Goal: Navigation & Orientation: Find specific page/section

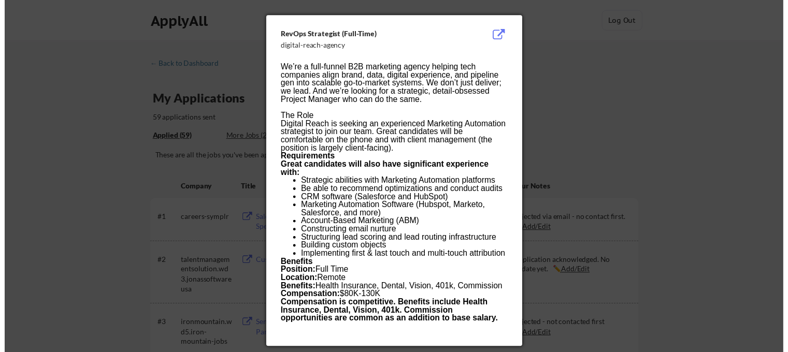
scroll to position [414, 0]
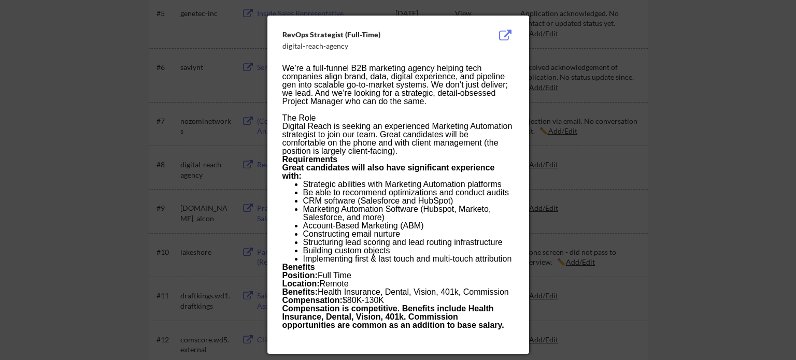
click at [690, 89] on div at bounding box center [398, 180] width 796 height 360
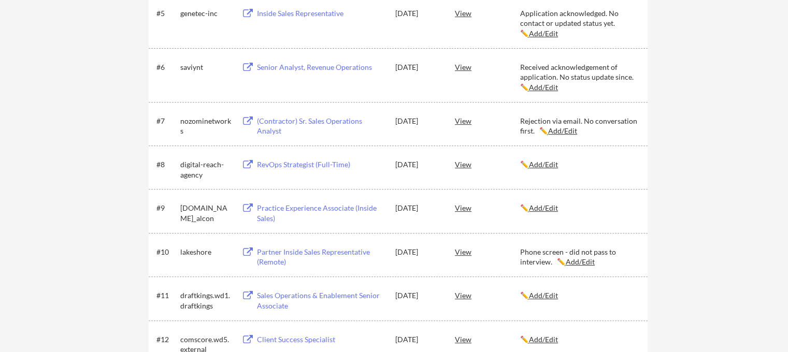
scroll to position [0, 0]
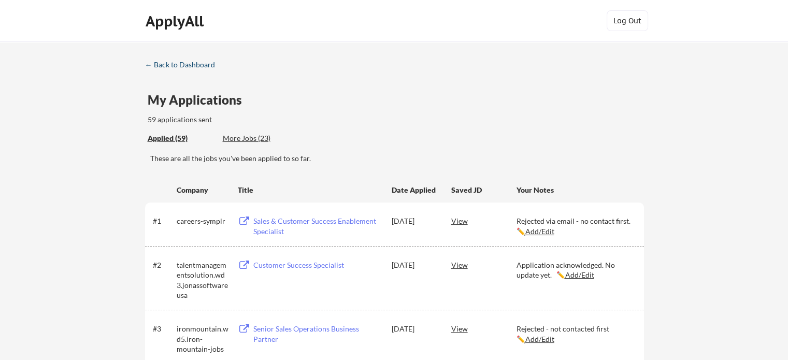
click at [191, 62] on div "← Back to Dashboard" at bounding box center [184, 64] width 78 height 7
